Goal: Task Accomplishment & Management: Use online tool/utility

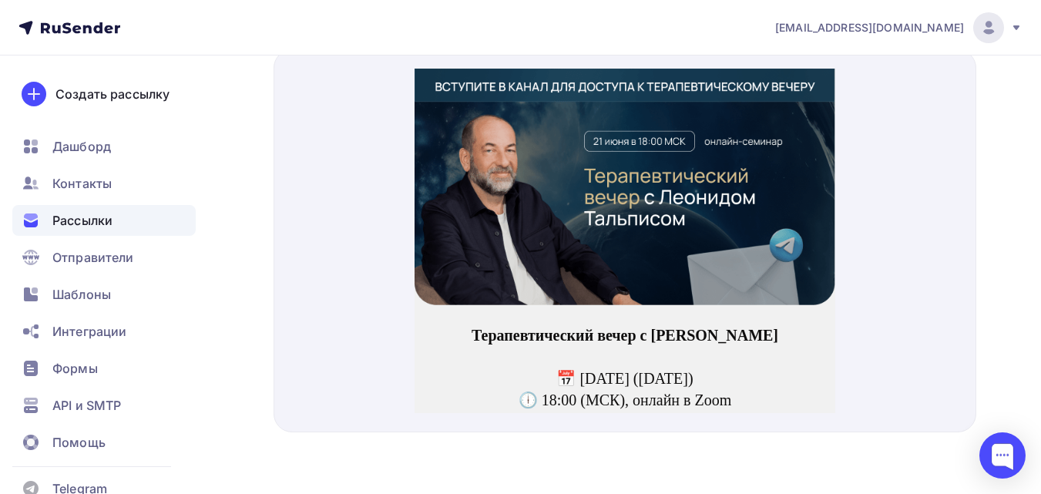
scroll to position [237, 0]
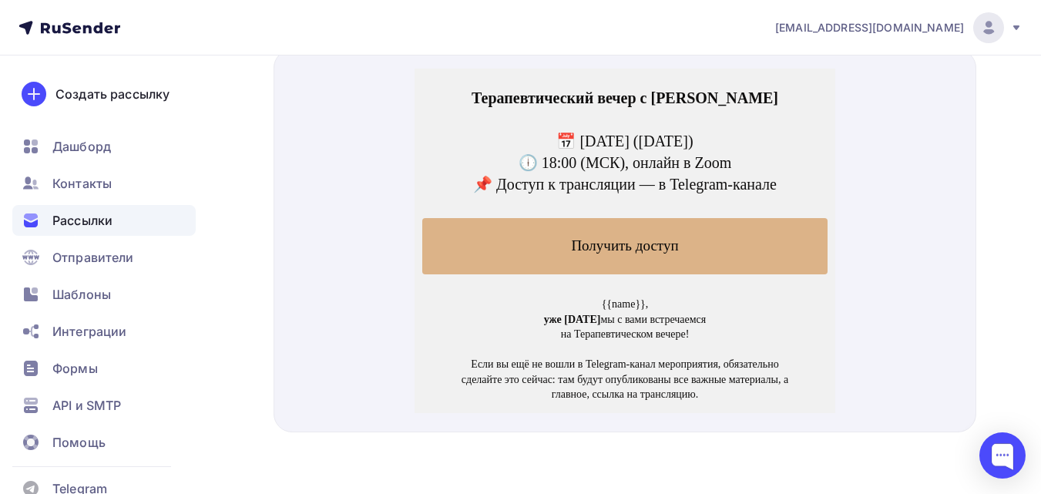
click at [149, 218] on div "Рассылки" at bounding box center [103, 220] width 183 height 31
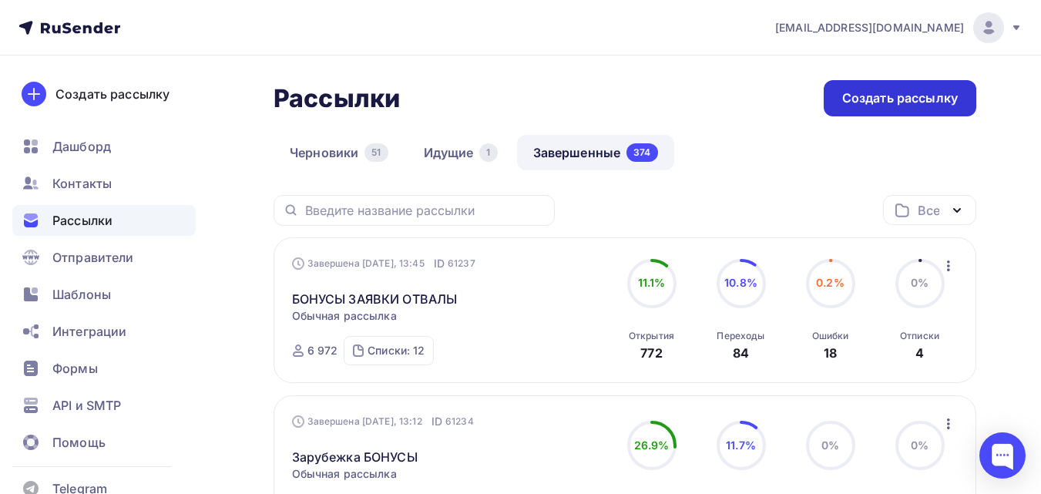
click at [892, 94] on div "Создать рассылку" at bounding box center [900, 98] width 116 height 18
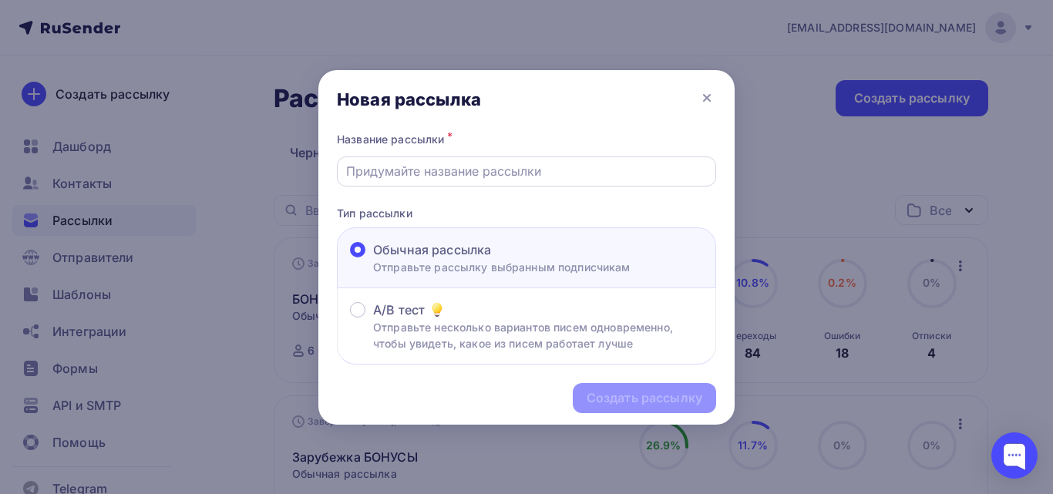
click at [413, 170] on input "text" at bounding box center [526, 171] width 361 height 18
paste input "Встреча «вопрос–ответ» [DATE] 19:00"
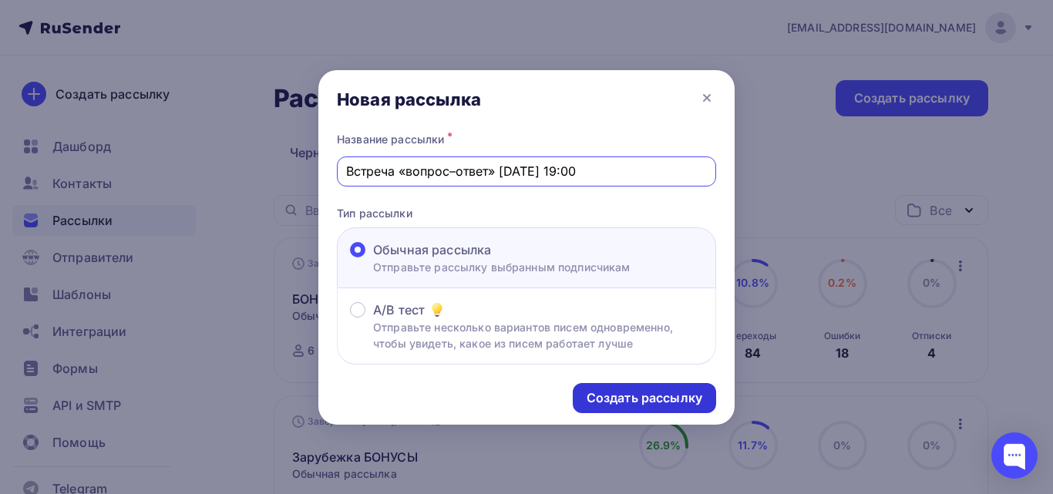
type input "Встреча «вопрос–ответ» [DATE] 19:00"
click at [670, 403] on div "Создать рассылку" at bounding box center [644, 398] width 116 height 18
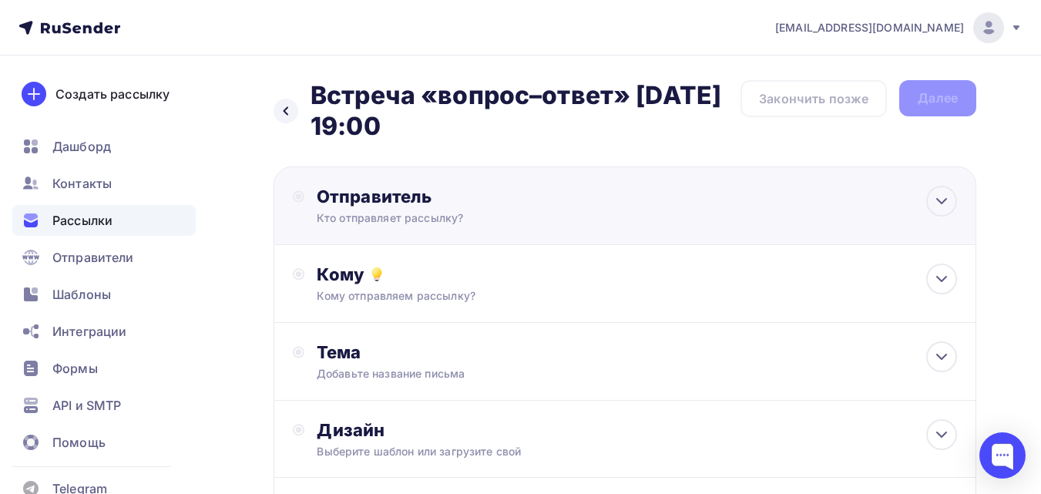
click at [590, 226] on div "Отправитель Кто отправляет рассылку? Email * [EMAIL_ADDRESS][DOMAIN_NAME] [EMAI…" at bounding box center [625, 205] width 703 height 79
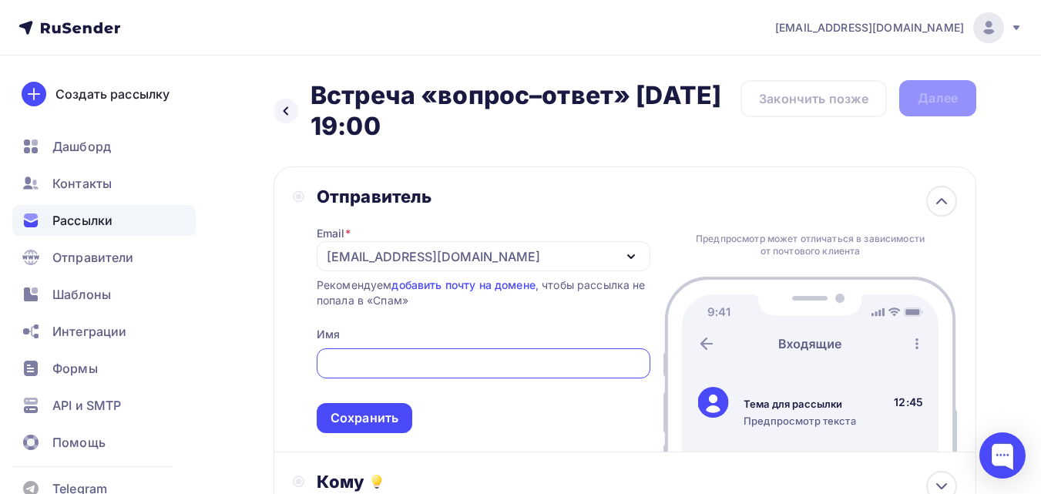
click at [575, 255] on div "[EMAIL_ADDRESS][DOMAIN_NAME]" at bounding box center [484, 256] width 334 height 30
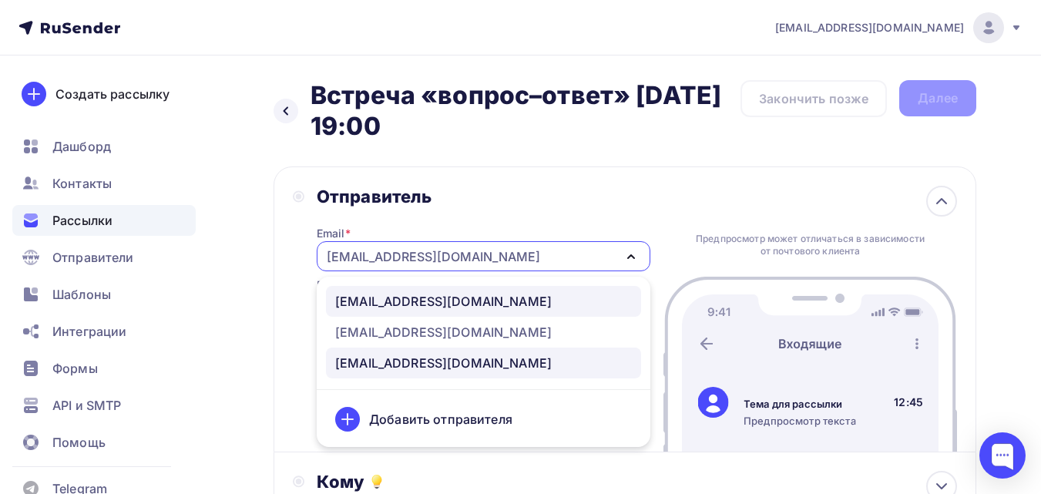
click at [569, 294] on div "[EMAIL_ADDRESS][DOMAIN_NAME]" at bounding box center [483, 301] width 297 height 18
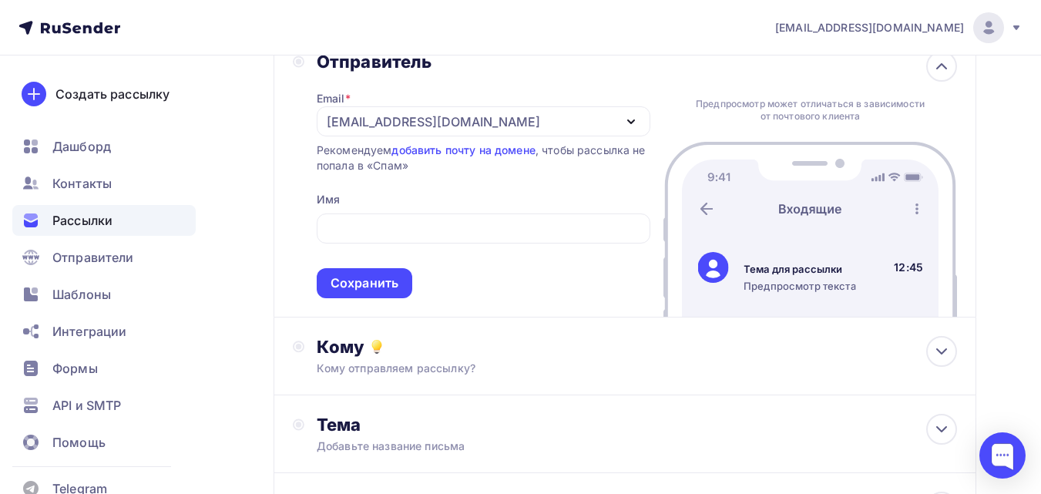
scroll to position [154, 0]
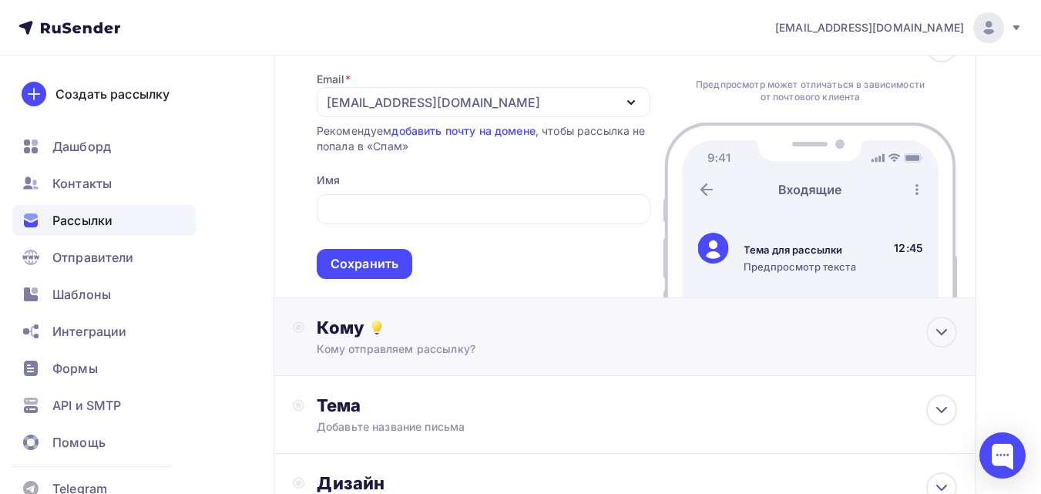
click at [556, 336] on div "Кому" at bounding box center [637, 328] width 640 height 22
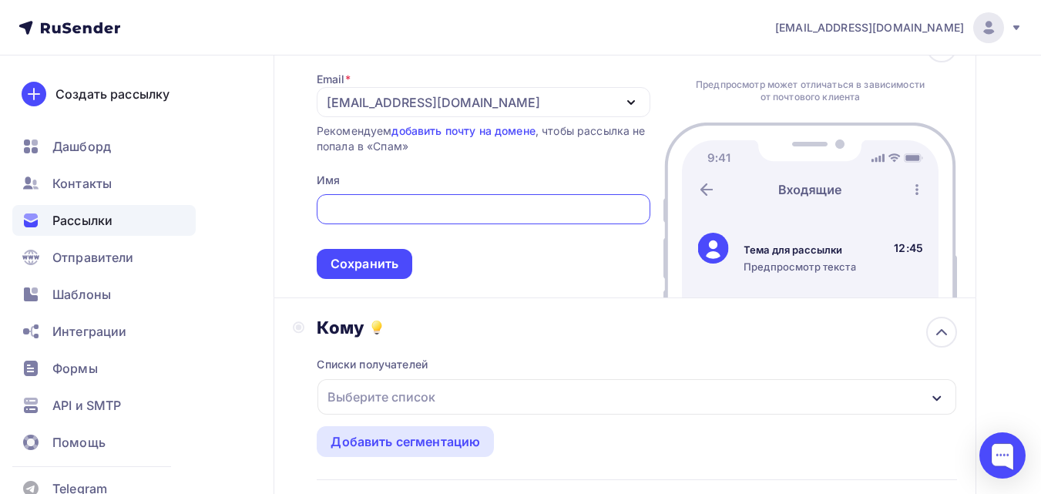
click at [510, 211] on input "text" at bounding box center [483, 209] width 316 height 18
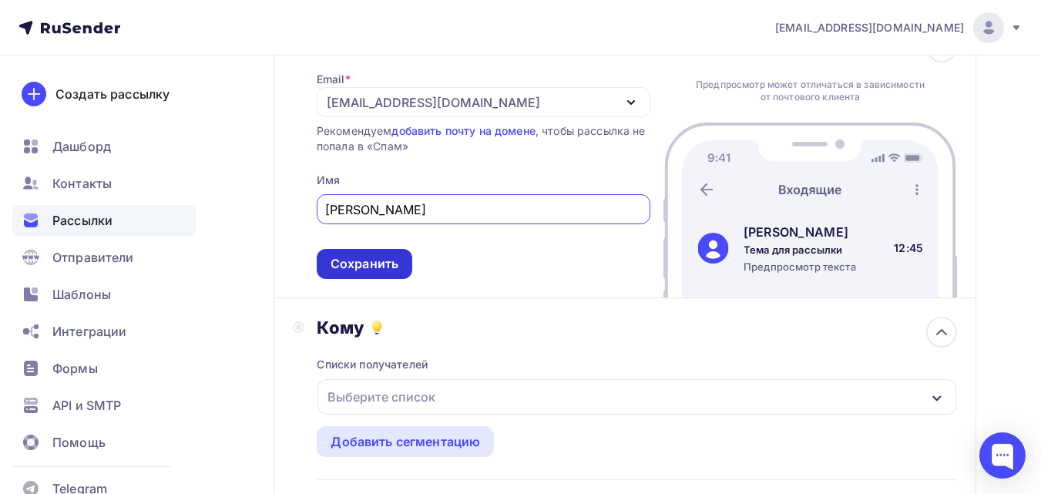
type input "[PERSON_NAME]"
click at [400, 264] on div "Сохранить" at bounding box center [365, 264] width 96 height 30
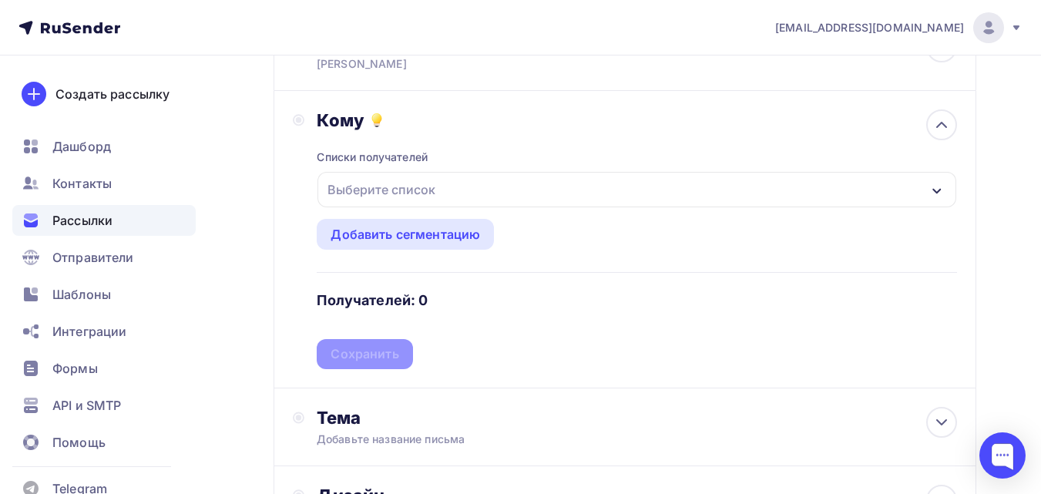
click at [472, 175] on div "Выберите список" at bounding box center [637, 189] width 639 height 35
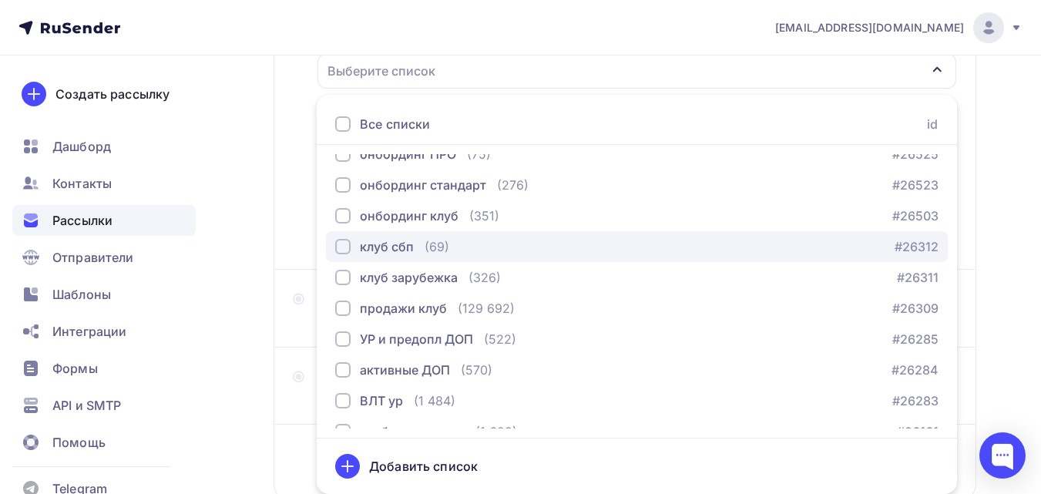
scroll to position [1541, 0]
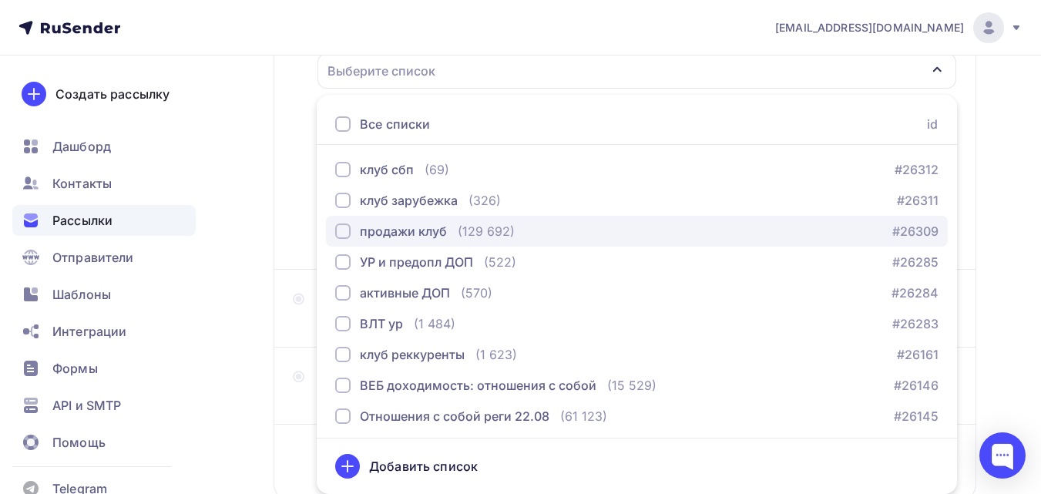
click at [533, 230] on div "продажи клуб (129 692) #26309" at bounding box center [636, 231] width 603 height 18
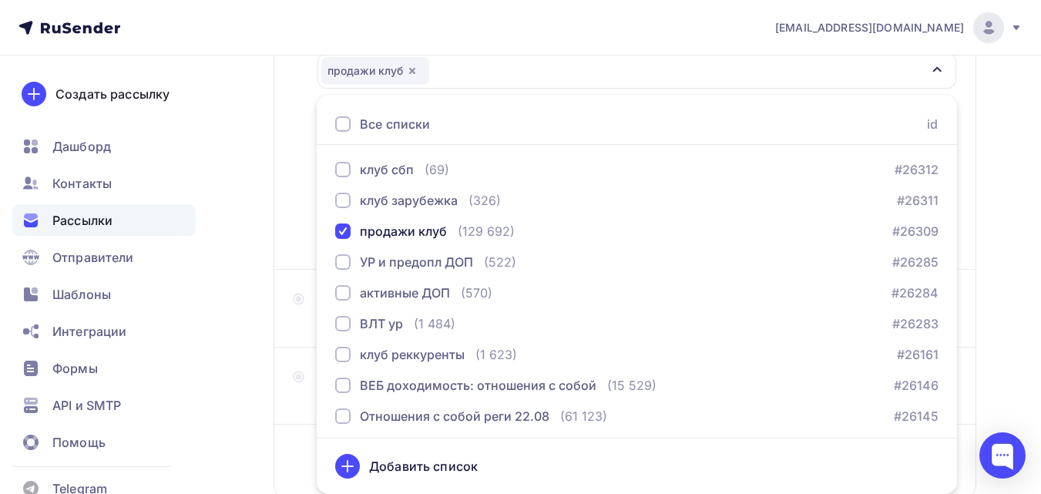
click at [267, 172] on div "Назад Встреча «вопрос–ответ» [DATE] 19:00 Встреча «вопрос–ответ» [DATE] 19:00 З…" at bounding box center [520, 192] width 1041 height 819
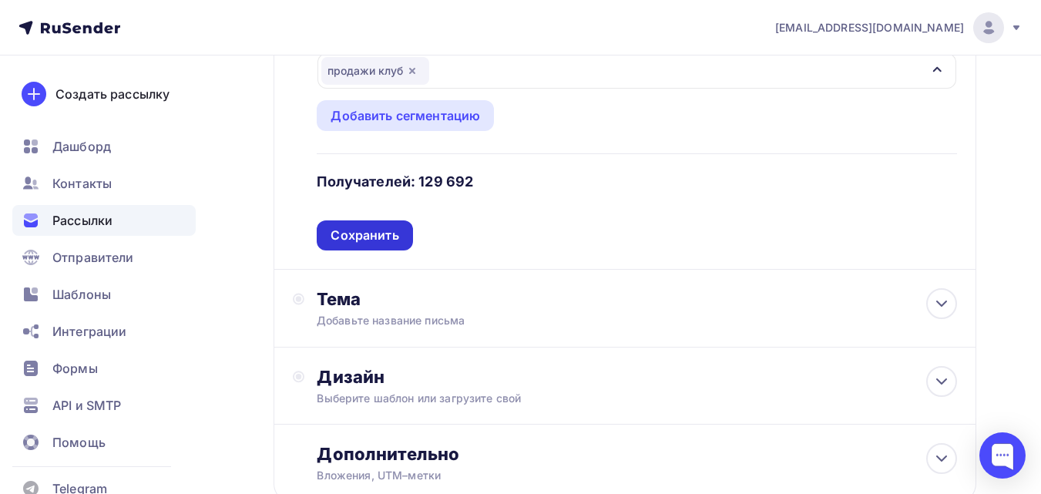
click at [405, 231] on div "Сохранить" at bounding box center [365, 235] width 96 height 30
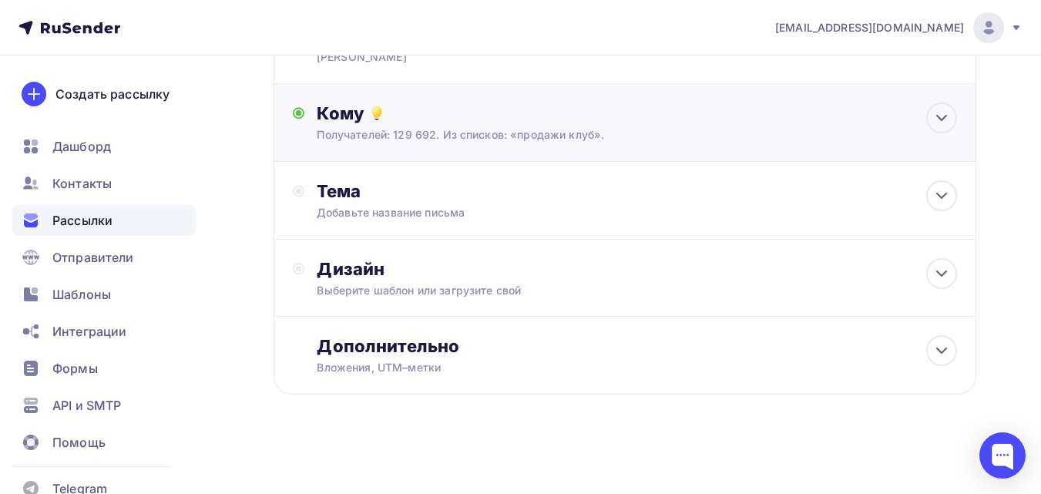
scroll to position [161, 0]
click at [465, 199] on div "Тема" at bounding box center [469, 191] width 304 height 22
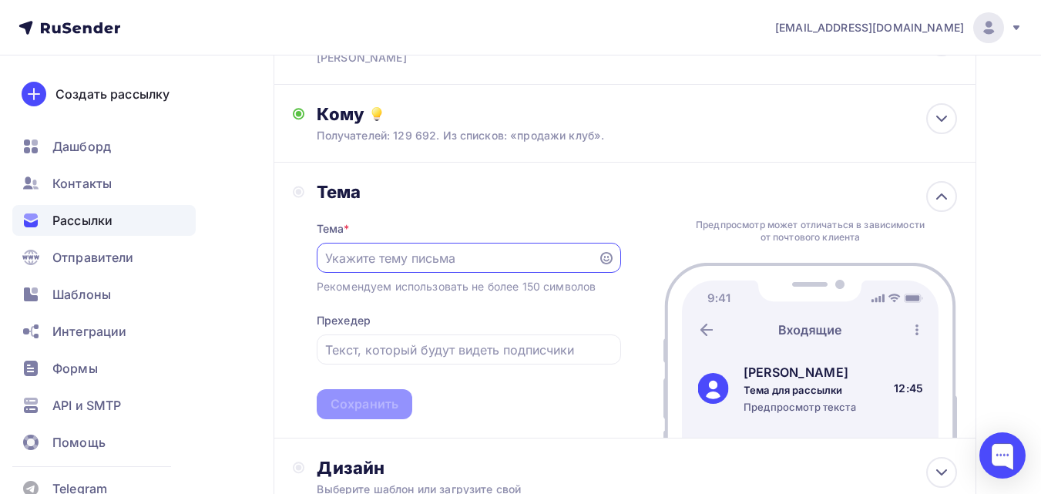
scroll to position [0, 0]
click at [428, 251] on input "text" at bounding box center [457, 258] width 264 height 18
paste input "Встреча «вопрос–ответ» [DATE] 19:00"
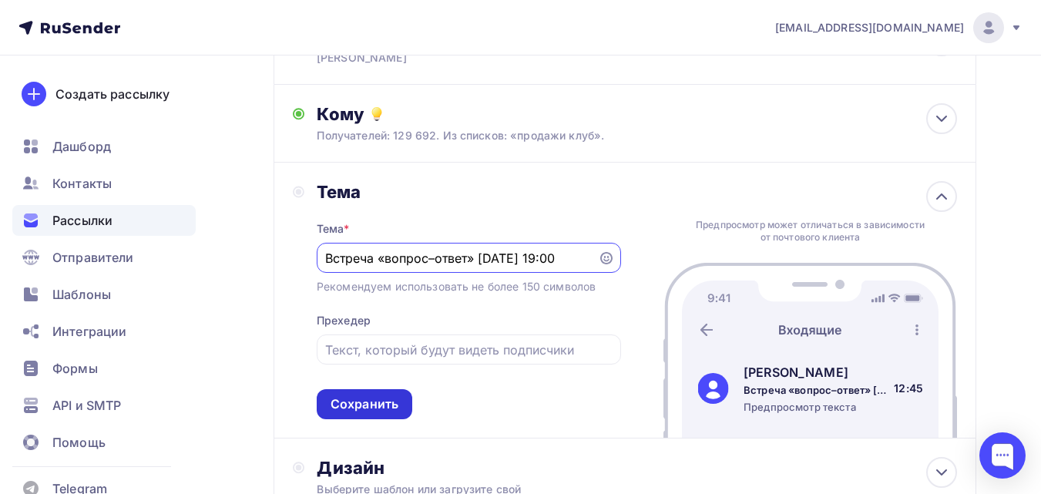
type input "Встреча «вопрос–ответ» [DATE] 19:00"
click at [359, 402] on div "Сохранить" at bounding box center [365, 404] width 68 height 18
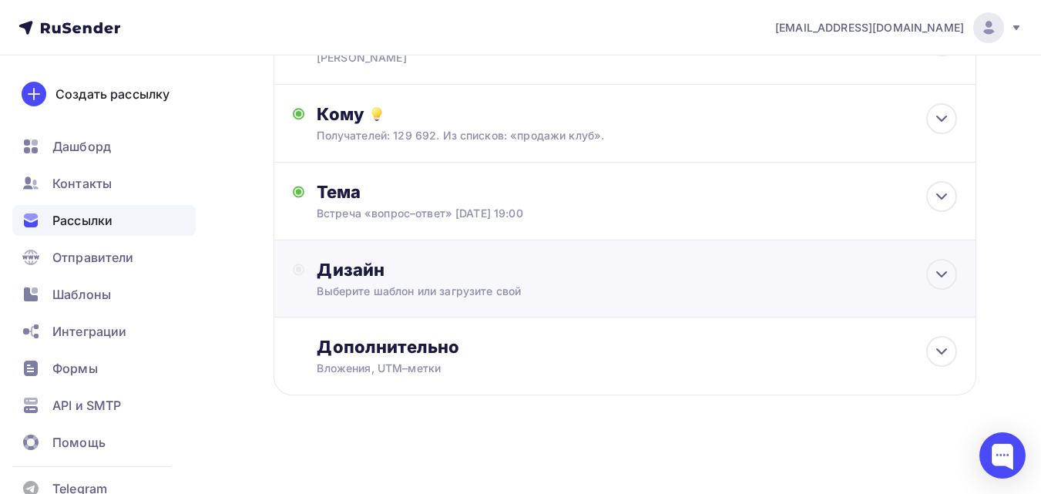
scroll to position [161, 0]
click at [499, 265] on div "Дизайн" at bounding box center [637, 269] width 640 height 22
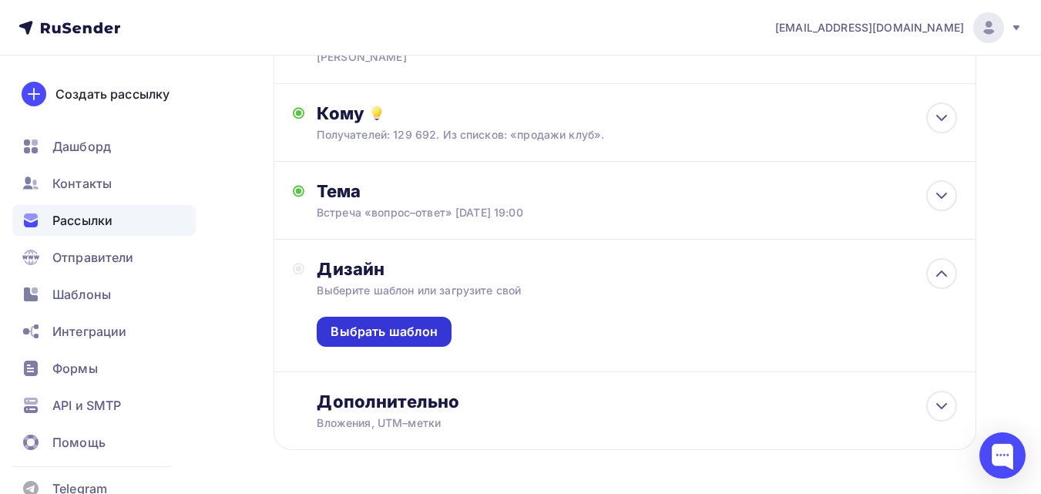
click at [424, 323] on div "Выбрать шаблон" at bounding box center [384, 332] width 107 height 18
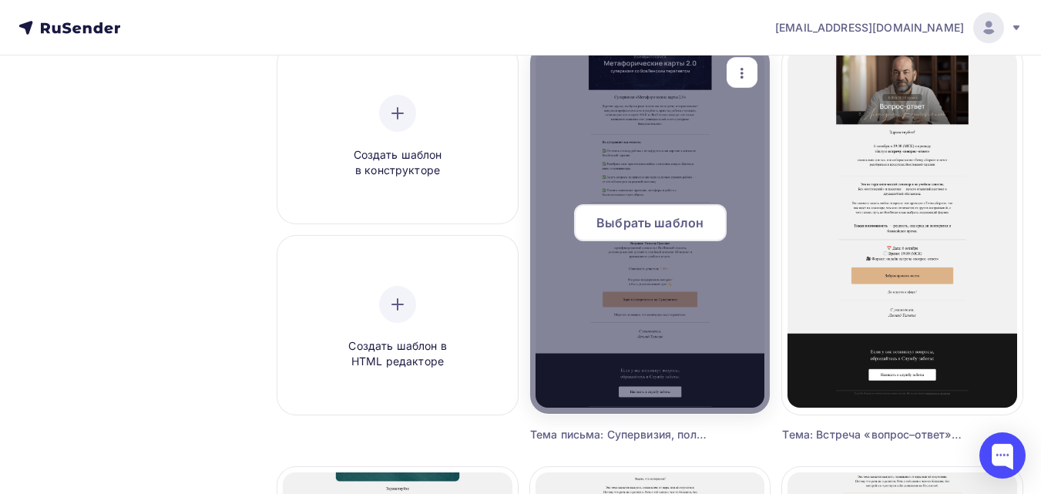
scroll to position [77, 0]
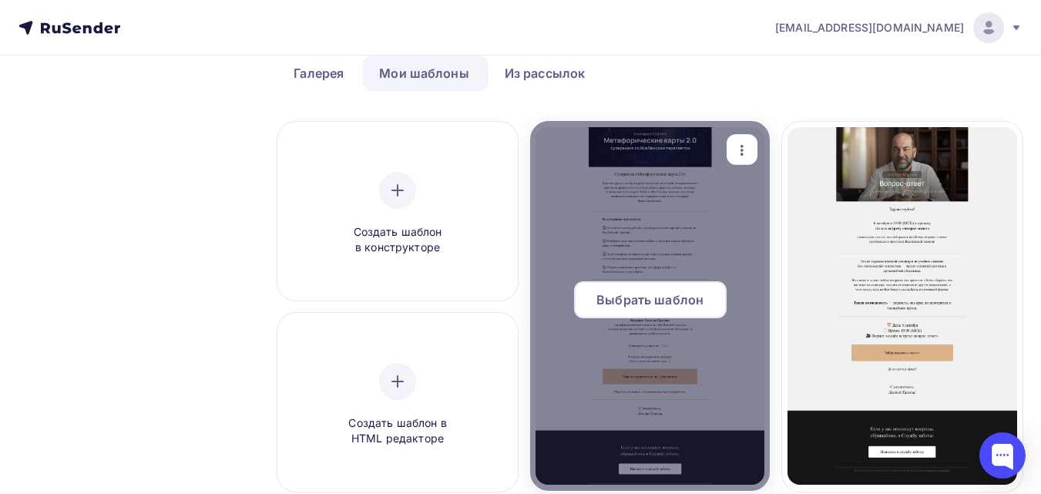
click at [699, 244] on div at bounding box center [650, 306] width 240 height 370
click at [689, 302] on span "Выбрать шаблон" at bounding box center [649, 300] width 107 height 18
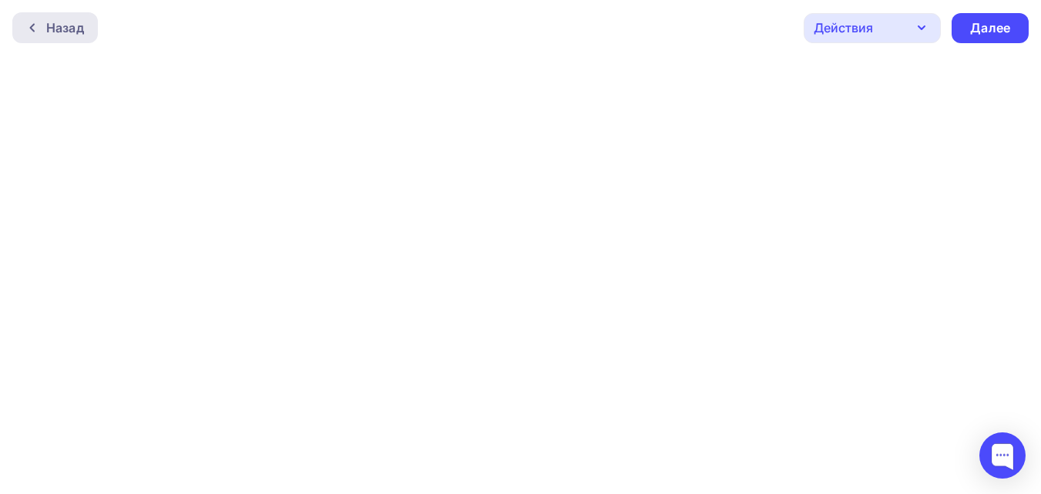
click at [87, 35] on div "Назад" at bounding box center [55, 27] width 86 height 31
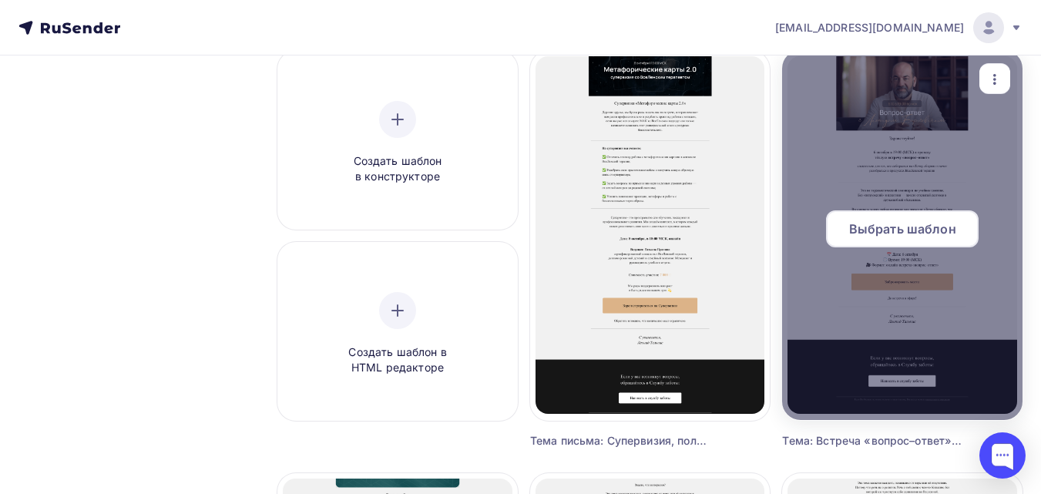
scroll to position [154, 0]
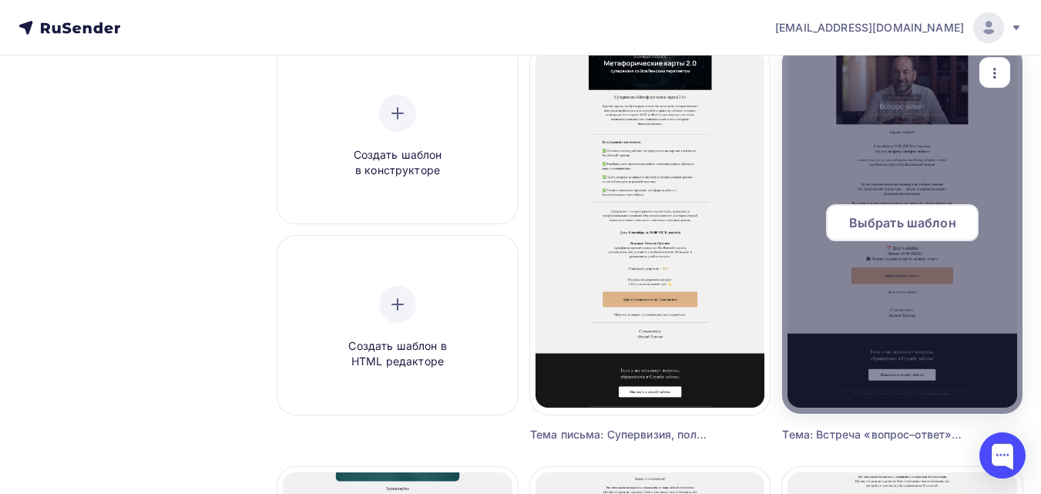
click at [919, 221] on span "Выбрать шаблон" at bounding box center [902, 222] width 107 height 18
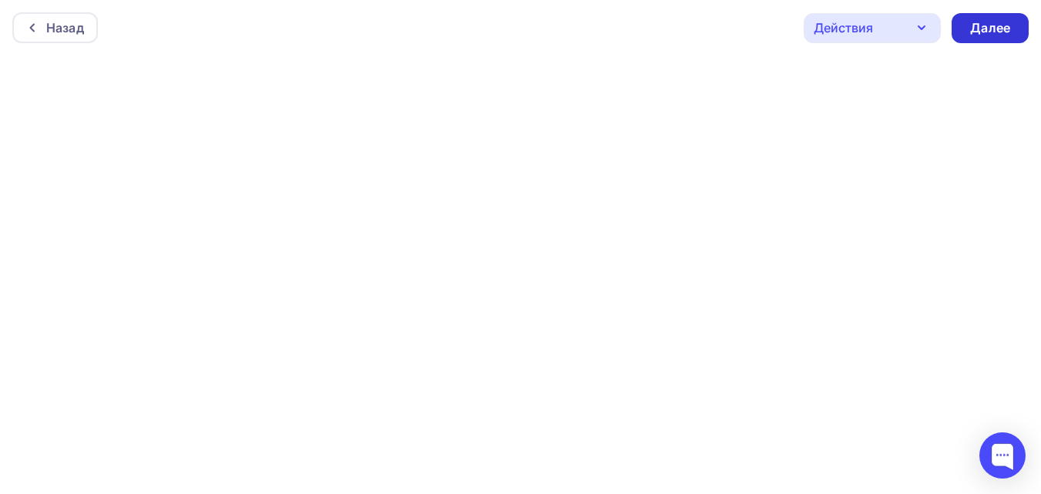
click at [983, 31] on div "Далее" at bounding box center [990, 28] width 40 height 18
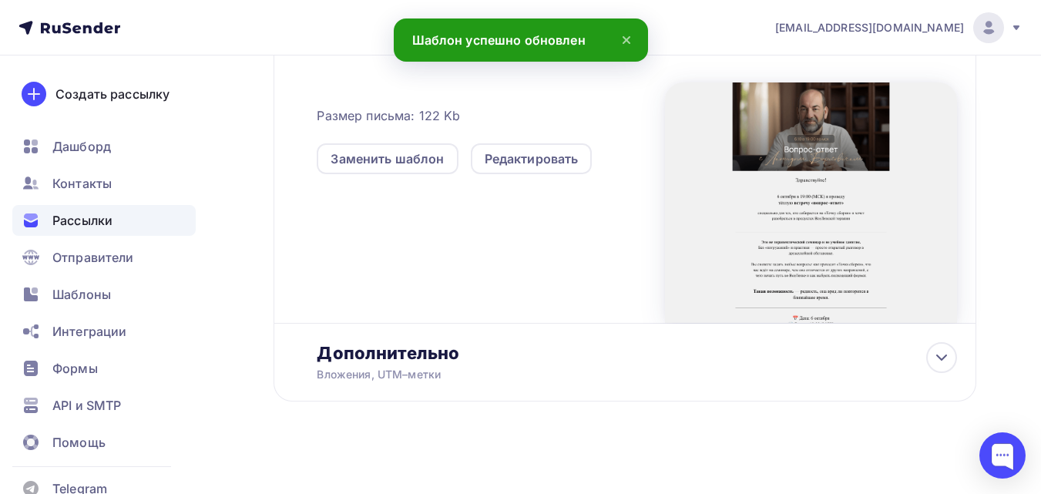
scroll to position [425, 0]
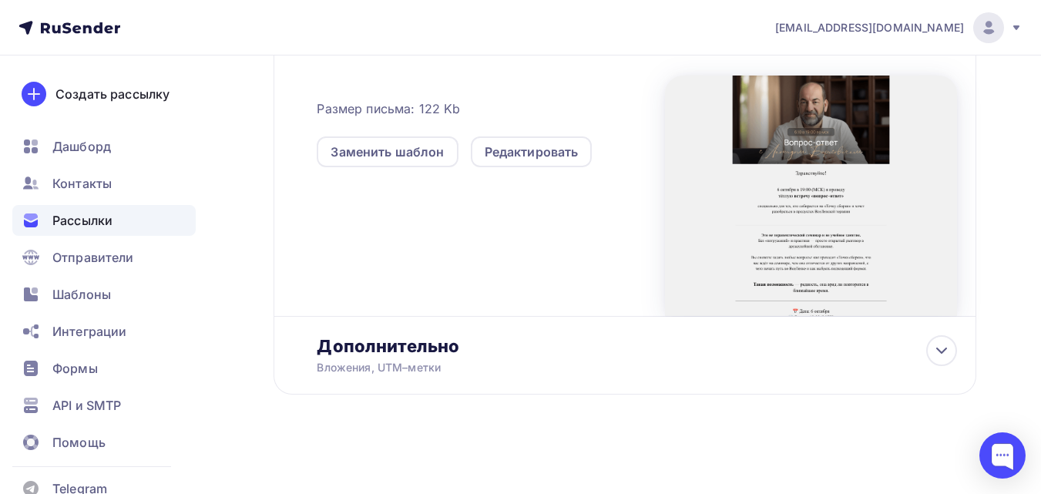
click at [840, 207] on div at bounding box center [811, 196] width 292 height 240
click at [799, 129] on div at bounding box center [811, 196] width 292 height 240
click at [809, 127] on div at bounding box center [811, 196] width 292 height 240
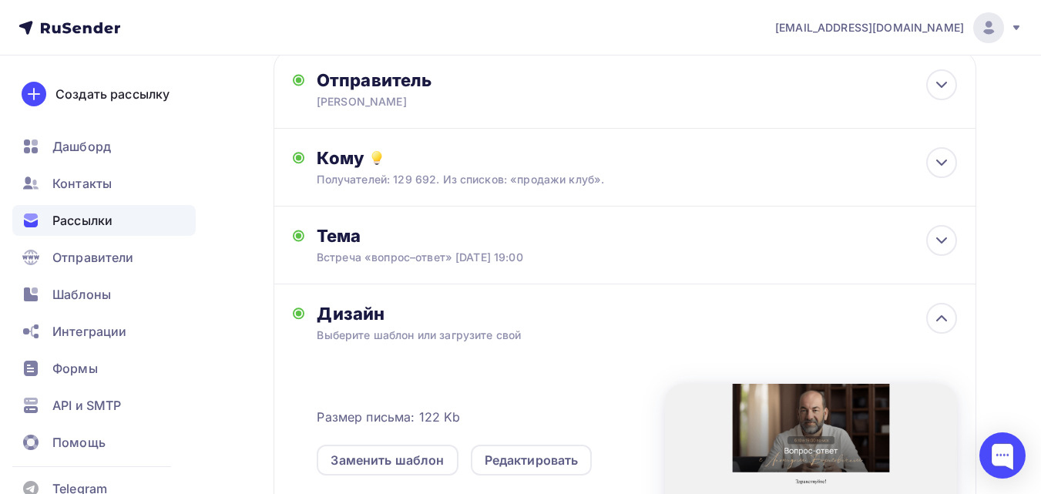
scroll to position [0, 0]
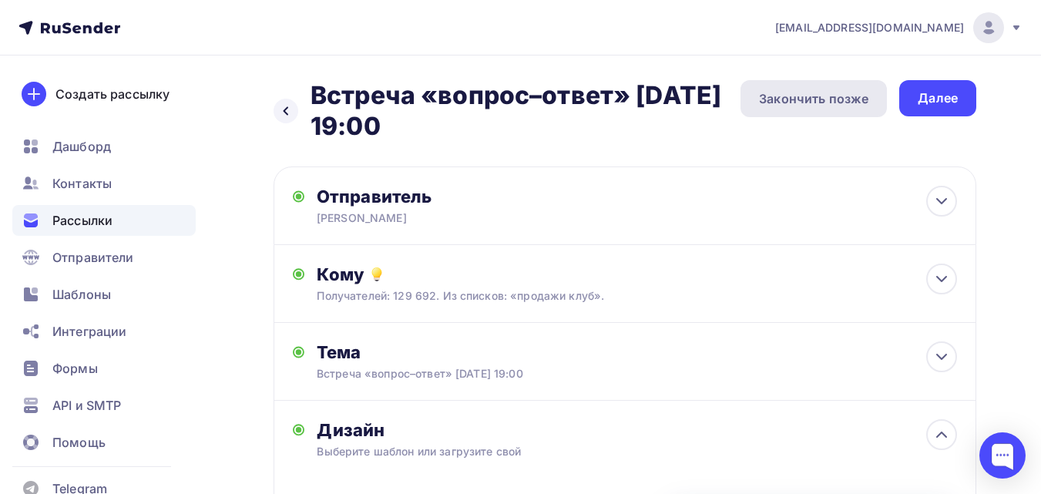
click at [814, 102] on div "Закончить позже" at bounding box center [813, 98] width 109 height 18
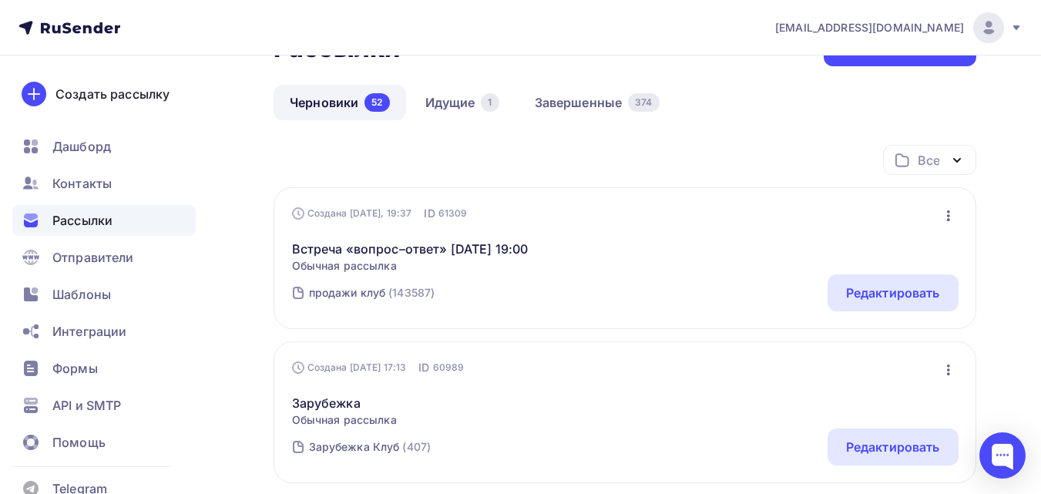
scroll to position [77, 0]
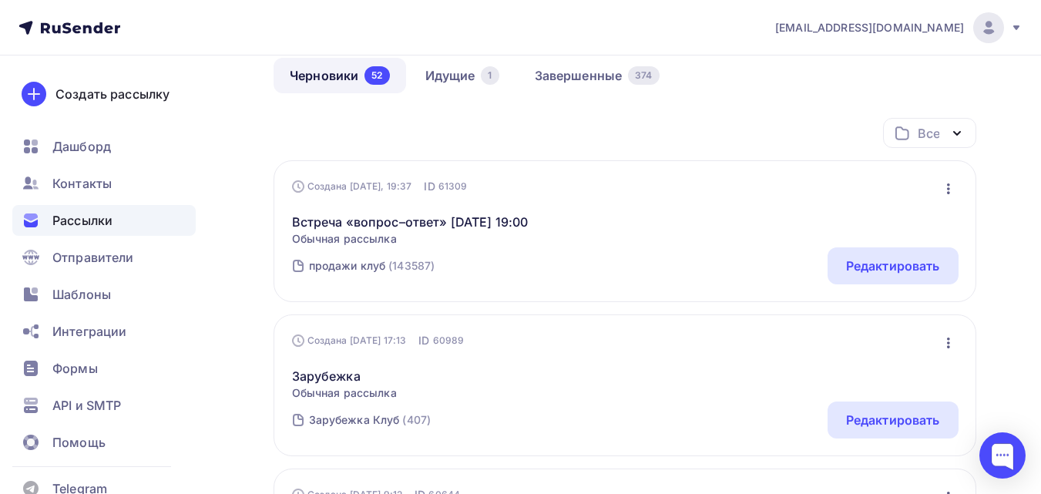
click at [945, 185] on icon "button" at bounding box center [948, 189] width 18 height 18
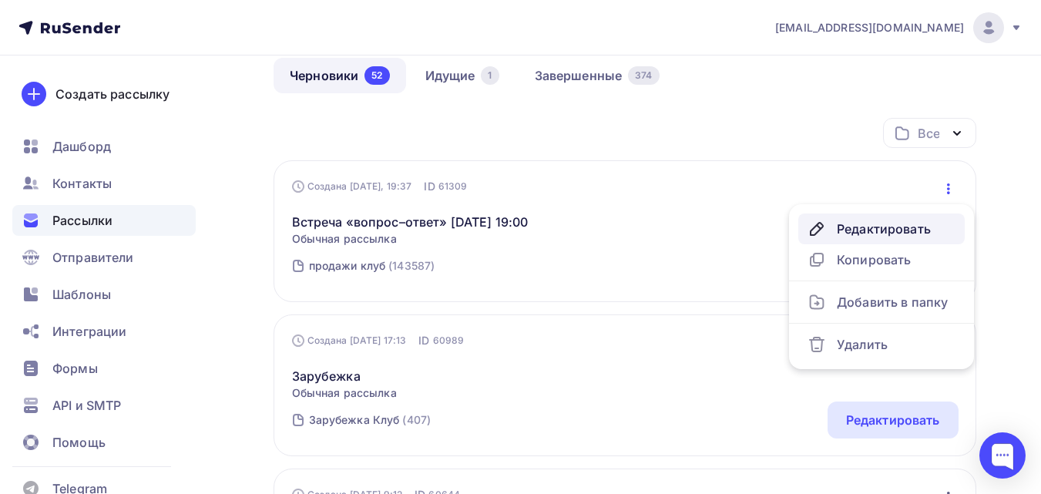
click at [919, 228] on div "Редактировать" at bounding box center [882, 229] width 148 height 18
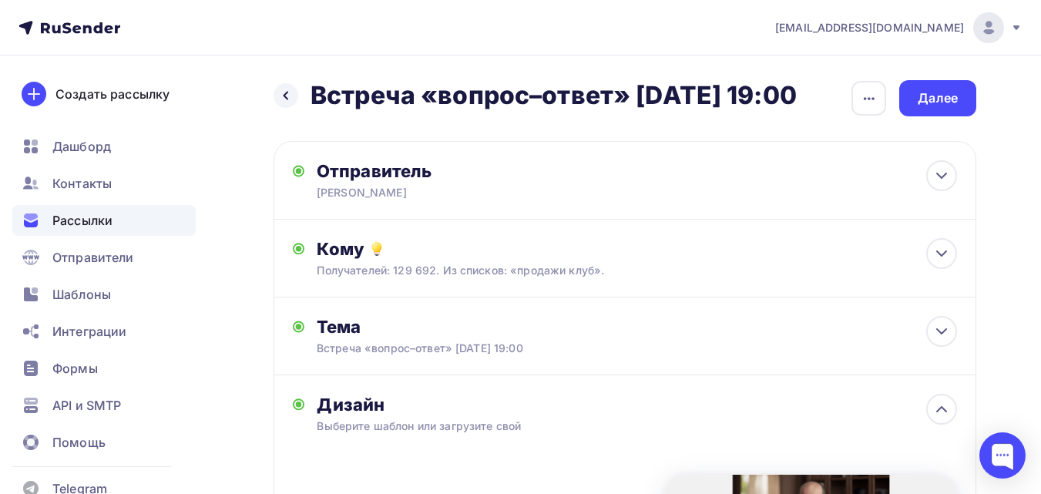
scroll to position [77, 0]
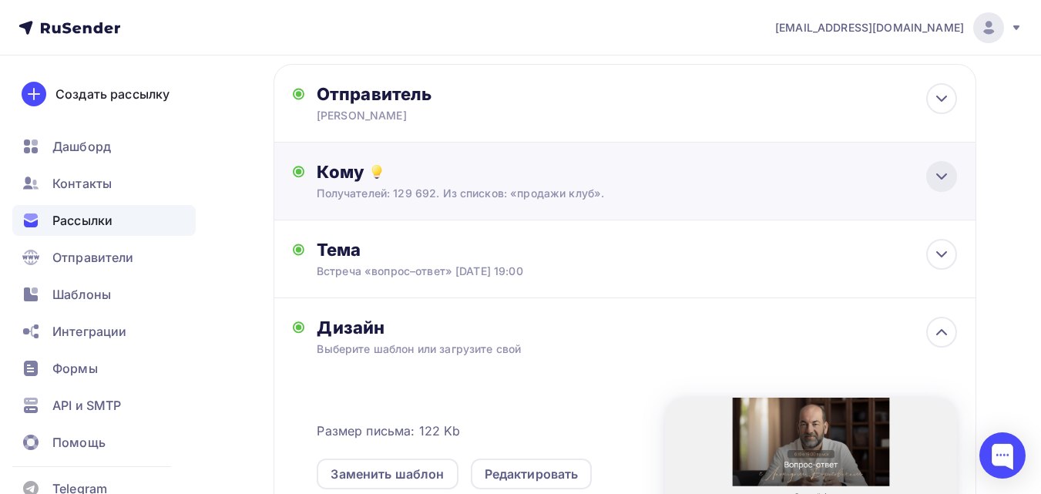
click at [939, 186] on icon at bounding box center [941, 176] width 18 height 18
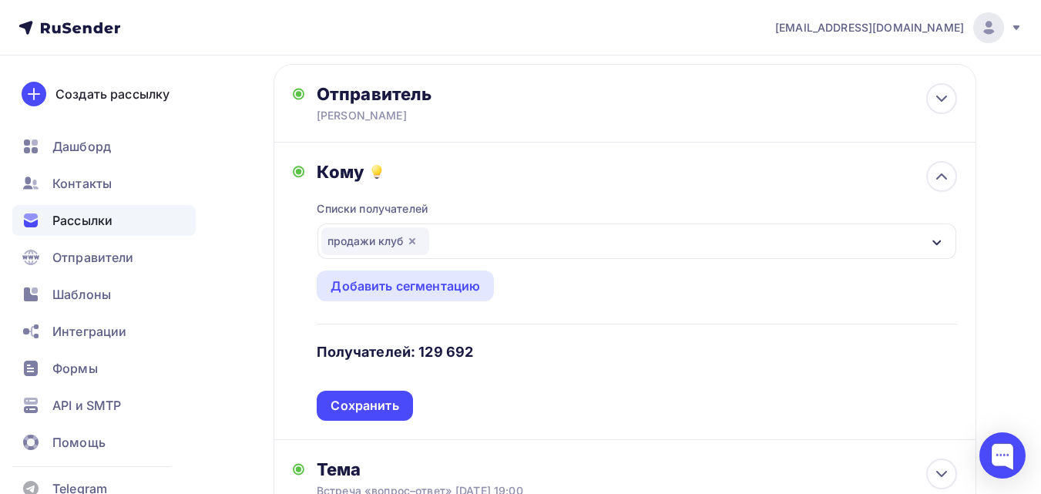
click at [639, 259] on div "продажи клуб" at bounding box center [637, 240] width 639 height 35
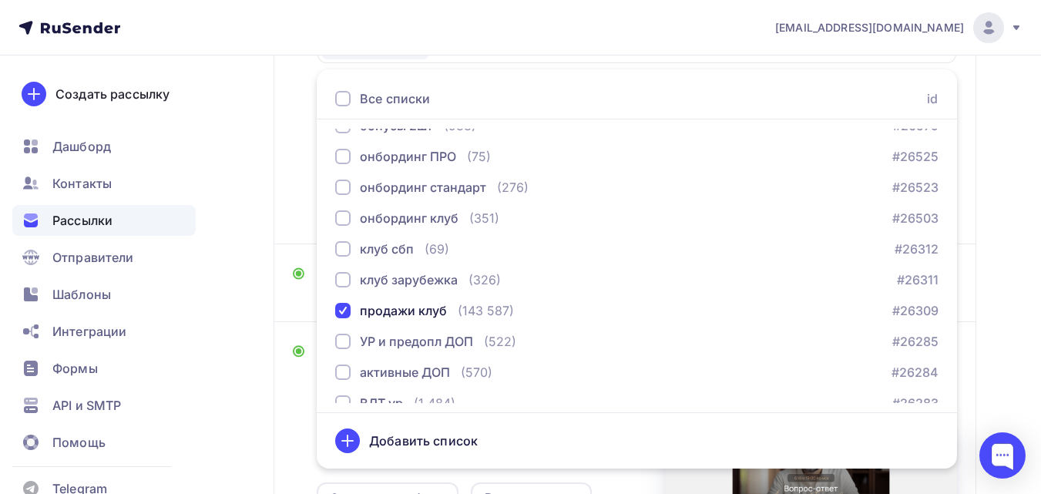
scroll to position [1464, 0]
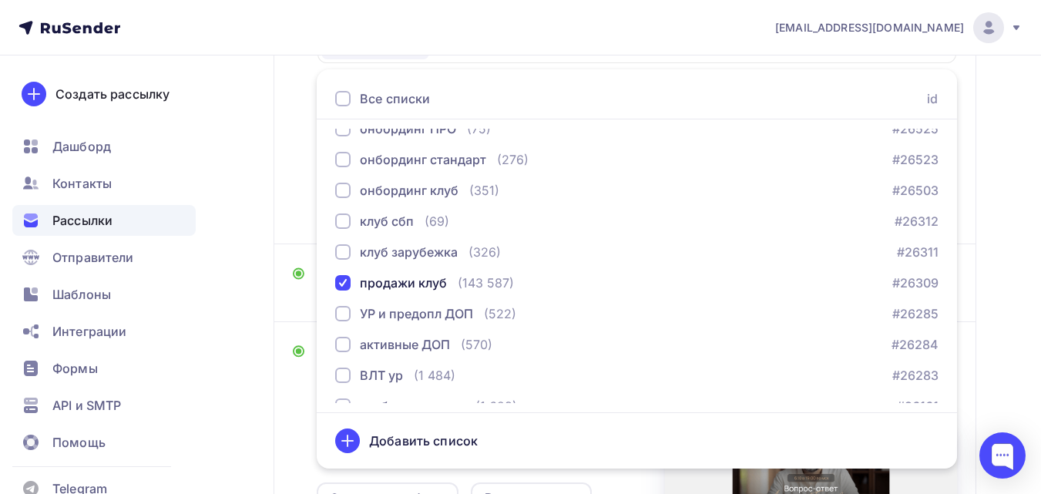
click at [1008, 156] on div "Назад Встреча «вопрос–ответ» [DATE] 19:00 Встреча «вопрос–ответ» [DATE] 19:00 З…" at bounding box center [520, 311] width 1041 height 1057
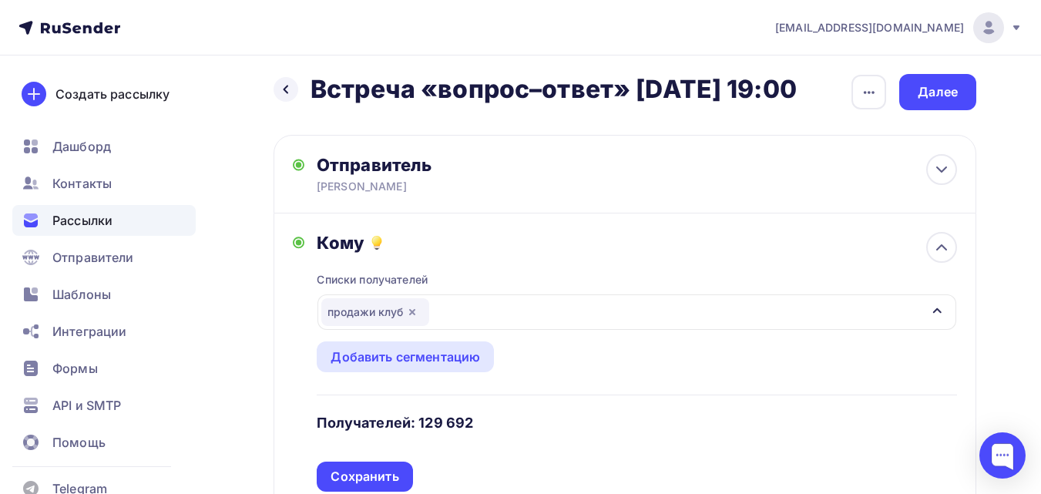
scroll to position [0, 0]
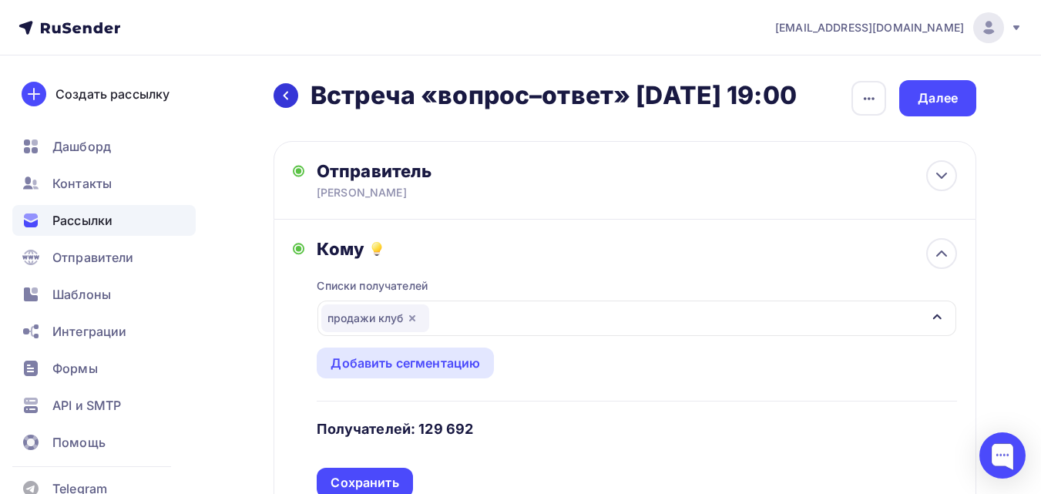
click at [293, 106] on div at bounding box center [286, 95] width 25 height 25
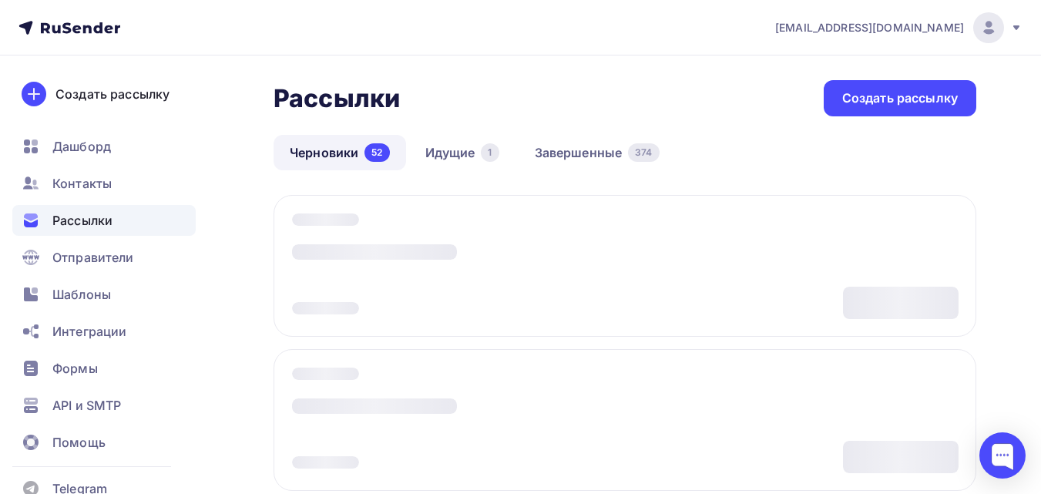
scroll to position [77, 0]
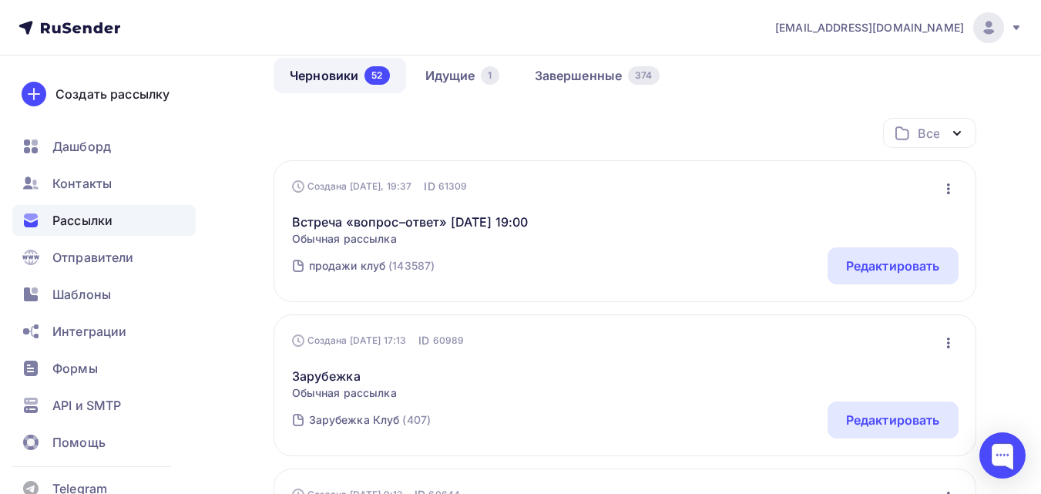
click at [710, 222] on div "Встреча «вопрос–ответ» [DATE] 19:00 Обычная рассылка Редактировать Копировать Д…" at bounding box center [625, 220] width 667 height 52
click at [943, 183] on icon "button" at bounding box center [948, 189] width 18 height 18
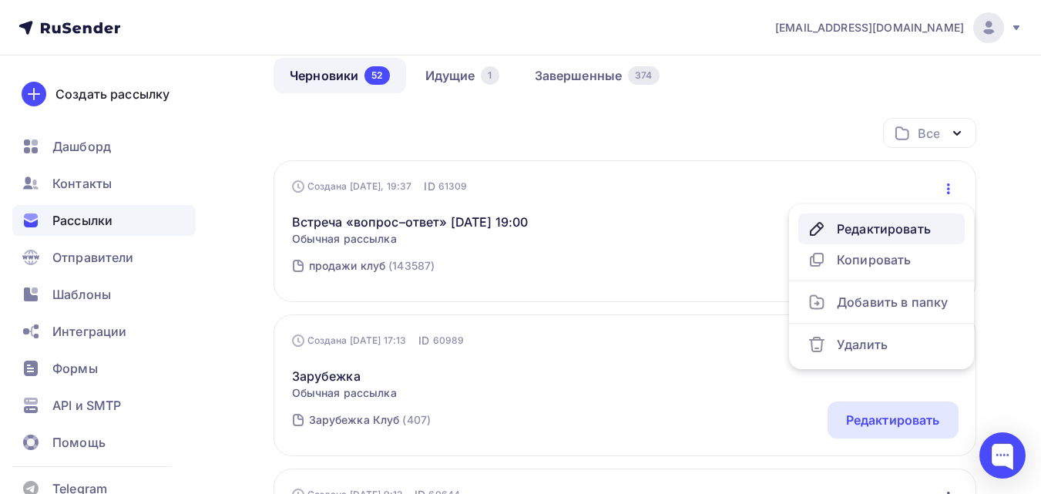
click at [916, 222] on div "Редактировать" at bounding box center [882, 229] width 148 height 18
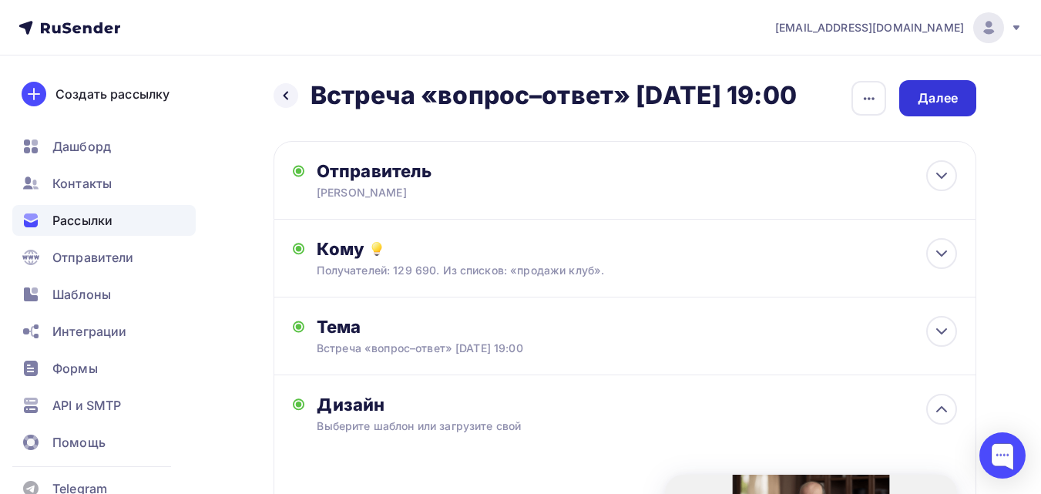
click at [958, 94] on div "Далее" at bounding box center [937, 98] width 77 height 36
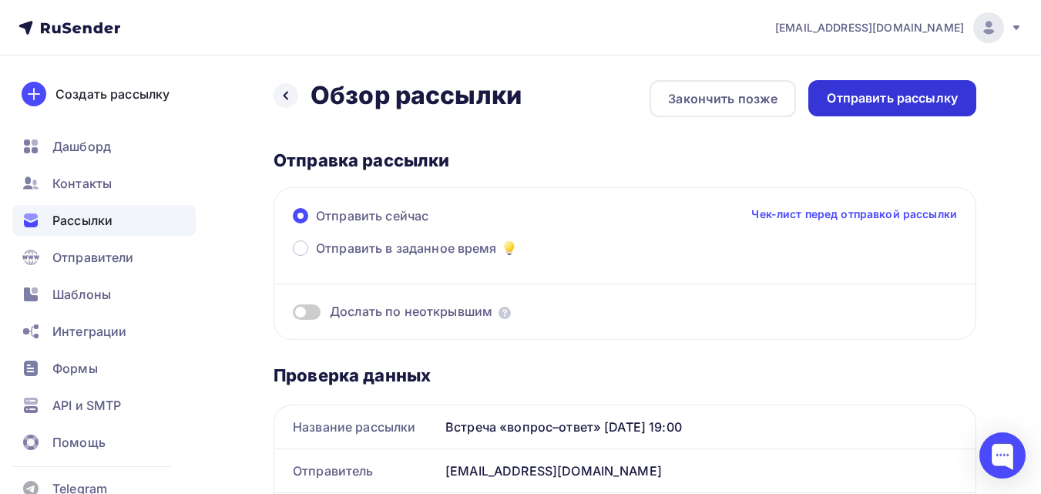
click at [927, 100] on div "Отправить рассылку" at bounding box center [892, 98] width 131 height 18
